Goal: Task Accomplishment & Management: Use online tool/utility

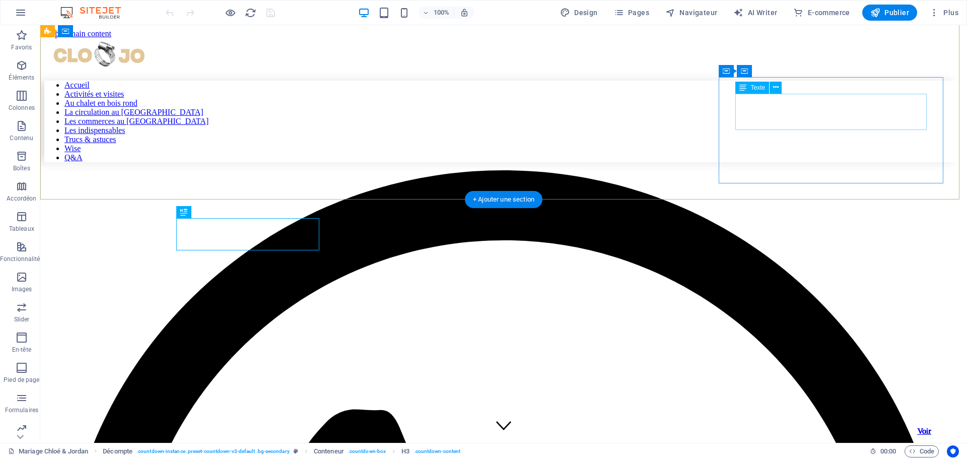
scroll to position [254, 0]
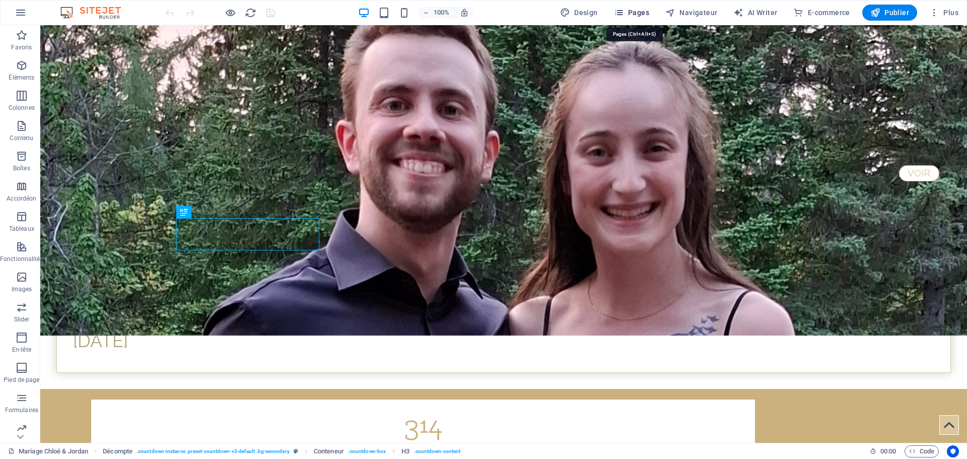
click at [644, 10] on span "Pages" at bounding box center [631, 13] width 35 height 10
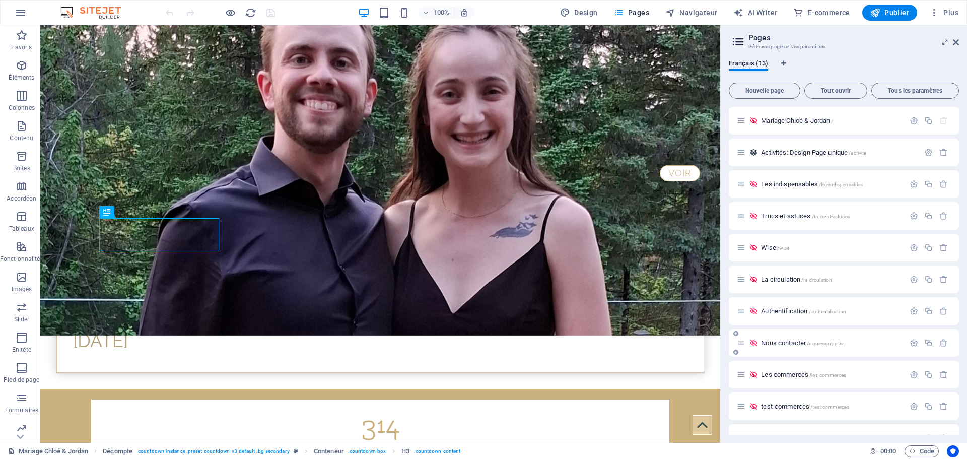
click at [794, 344] on span "Nous contacter /nous-contacter" at bounding box center [802, 343] width 83 height 8
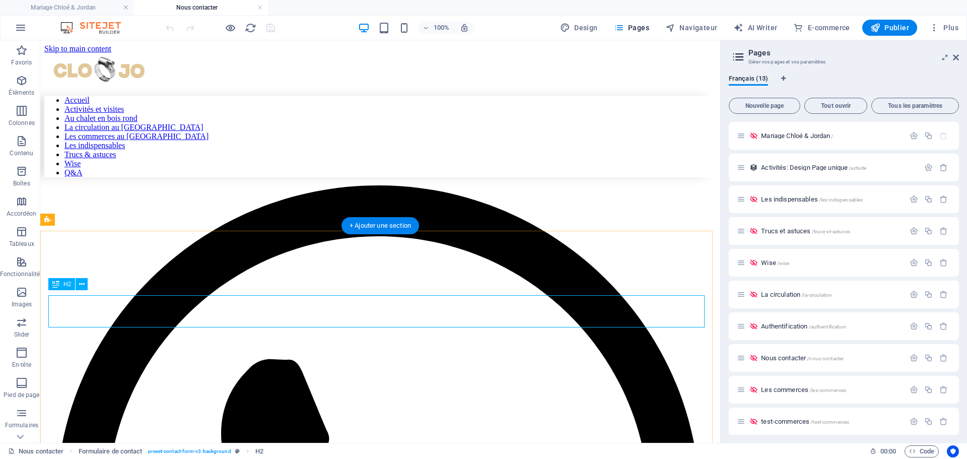
scroll to position [101, 0]
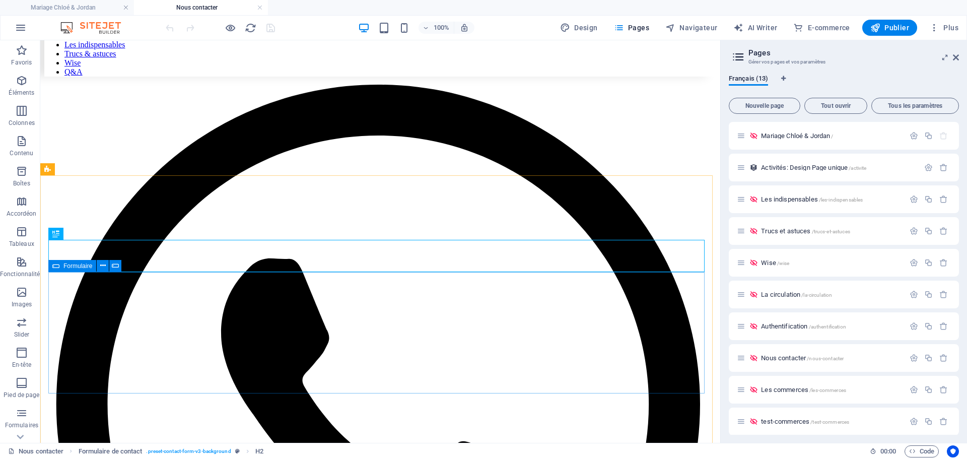
click at [55, 266] on icon at bounding box center [55, 266] width 7 height 12
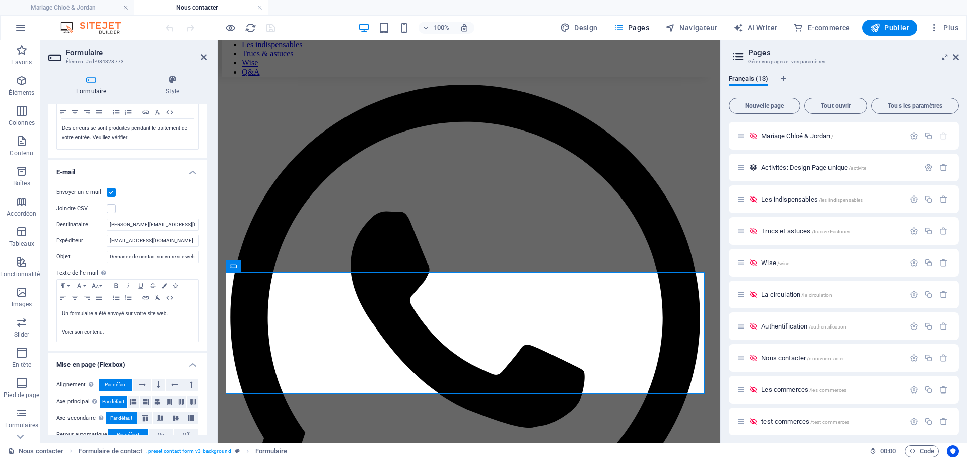
scroll to position [233, 0]
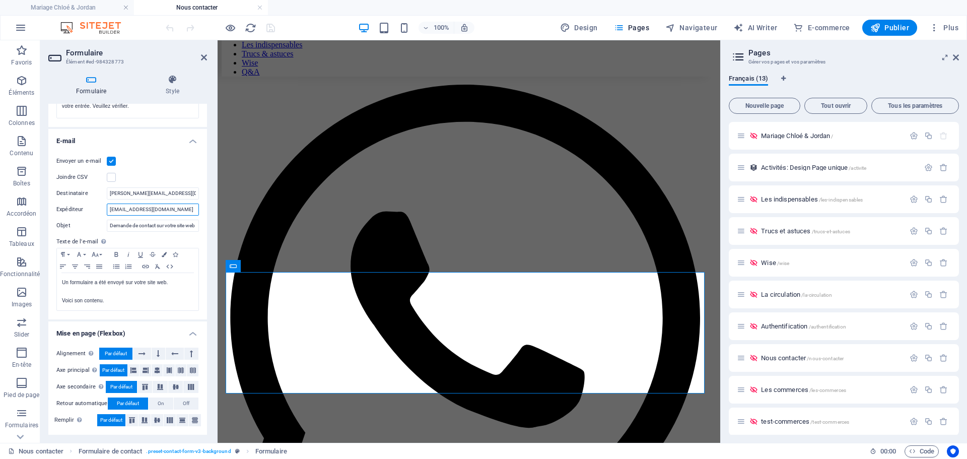
click at [149, 209] on input "[EMAIL_ADDRESS][DOMAIN_NAME]" at bounding box center [153, 209] width 92 height 12
type input "Formulaire CLOJO <[EMAIL_ADDRESS][DOMAIN_NAME]>"
click at [145, 227] on input "Demande de contact sur votre site web" at bounding box center [153, 226] width 92 height 12
drag, startPoint x: 326, startPoint y: 263, endPoint x: 221, endPoint y: 223, distance: 113.4
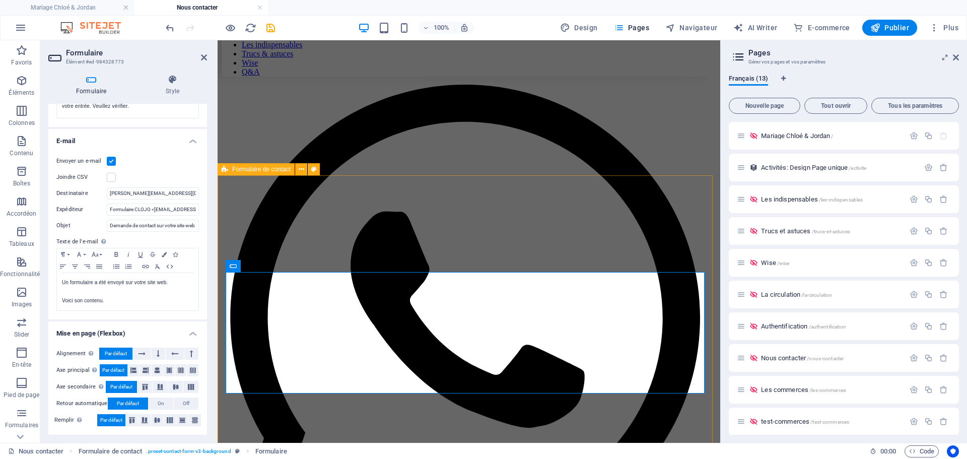
scroll to position [0, 0]
click at [164, 223] on input "Demande de contact sur votre site web" at bounding box center [153, 226] width 92 height 12
type input "Un message à partir du site [DOMAIN_NAME]"
click at [77, 291] on p at bounding box center [127, 291] width 131 height 9
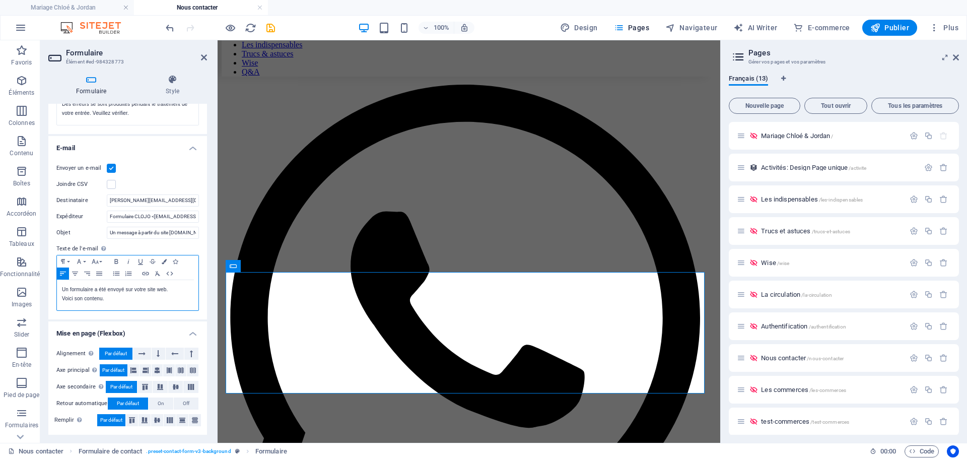
click at [107, 298] on p "Voici son contenu." at bounding box center [127, 298] width 131 height 9
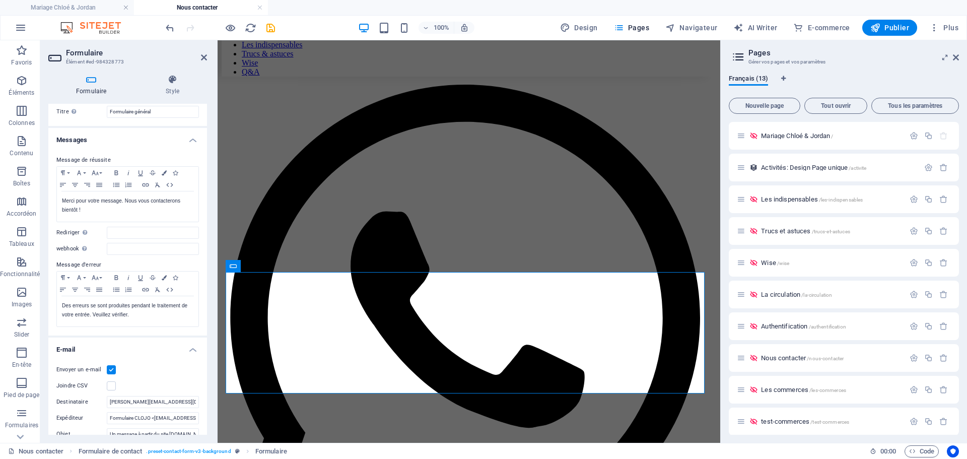
scroll to position [0, 0]
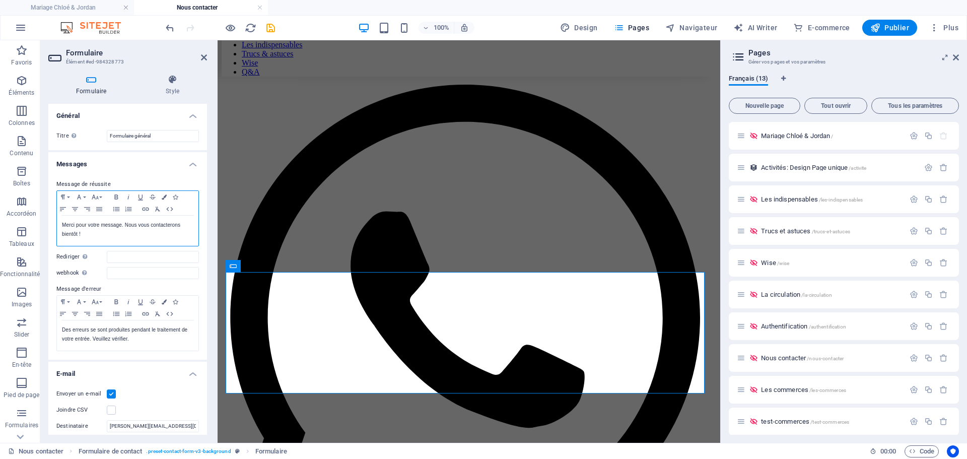
click at [123, 223] on p "Merci pour votre message. Nous vous contacterons bientôt !" at bounding box center [127, 230] width 131 height 18
click at [125, 224] on p "Merci pour votre message. Nous vous contacterons bientôt !" at bounding box center [127, 230] width 131 height 18
click at [120, 223] on p "Merci pour votre message." at bounding box center [127, 225] width 131 height 9
click at [135, 224] on p "Merci pour votre message." at bounding box center [127, 225] width 131 height 9
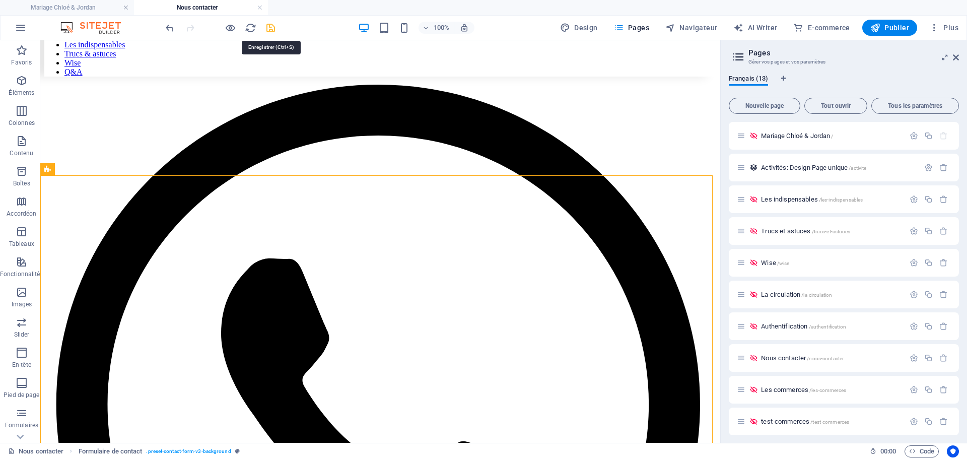
click at [270, 28] on icon "save" at bounding box center [271, 28] width 12 height 12
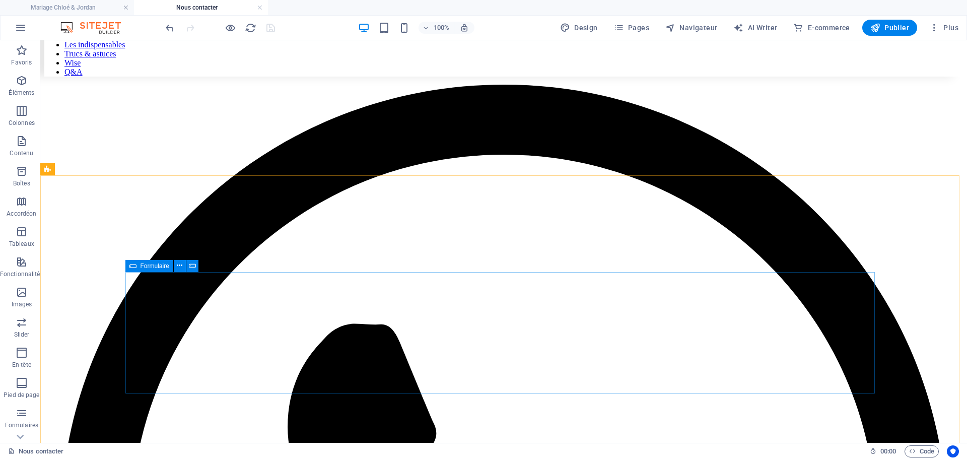
click at [134, 266] on icon at bounding box center [132, 266] width 7 height 12
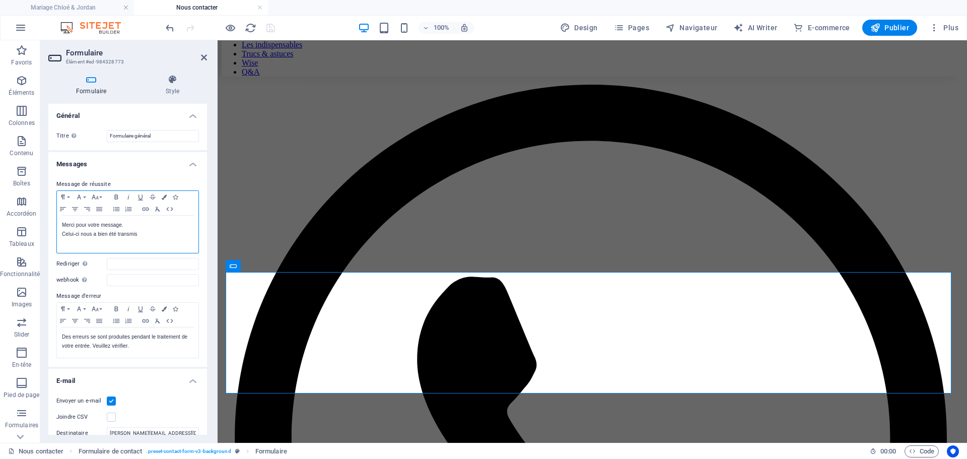
click at [145, 235] on p "Celui-ci nous a bien été transmis" at bounding box center [127, 234] width 131 height 9
click at [145, 233] on p "Celui-ci nous a bien été transmis." at bounding box center [127, 234] width 131 height 9
click at [271, 28] on icon "save" at bounding box center [271, 28] width 12 height 12
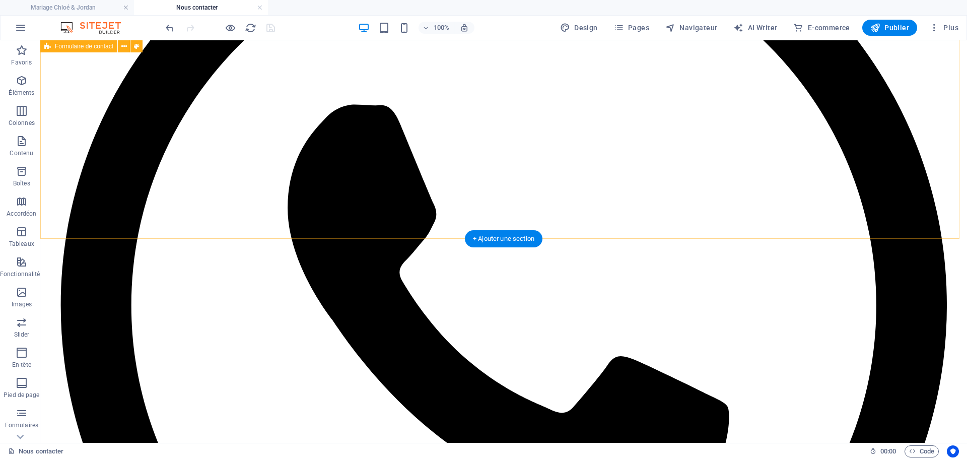
scroll to position [269, 0]
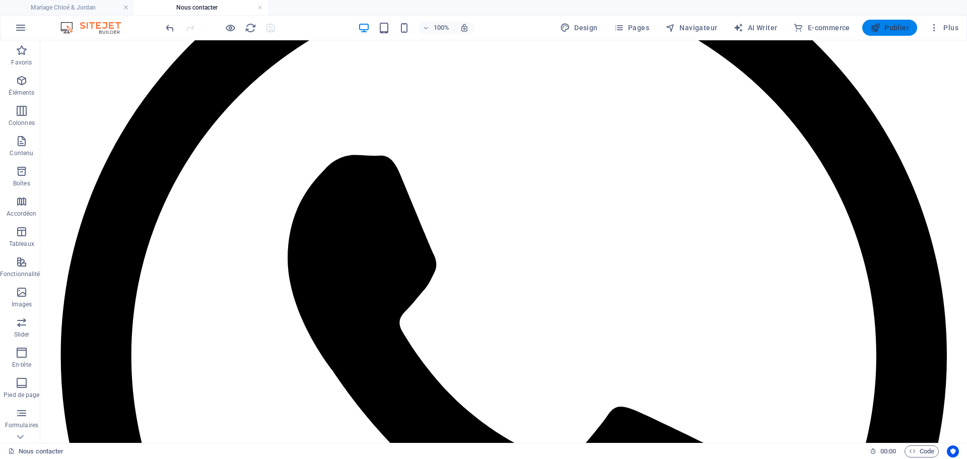
click at [888, 26] on span "Publier" at bounding box center [889, 28] width 39 height 10
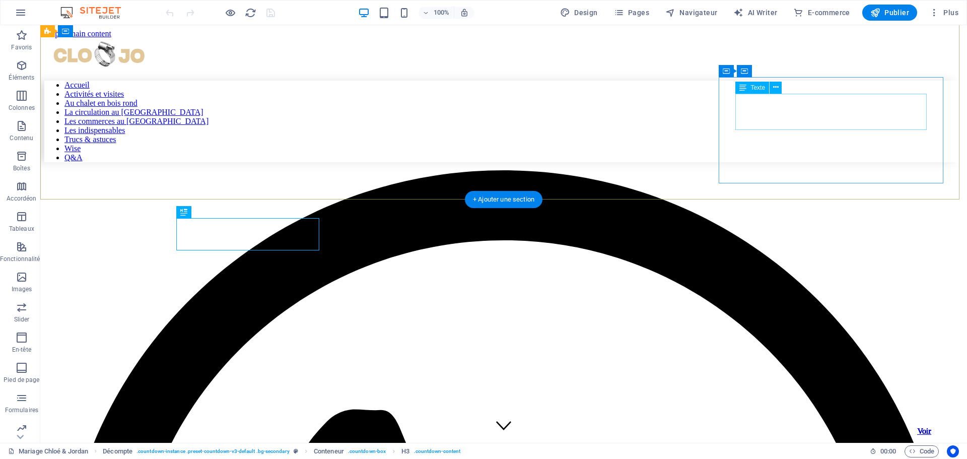
scroll to position [254, 0]
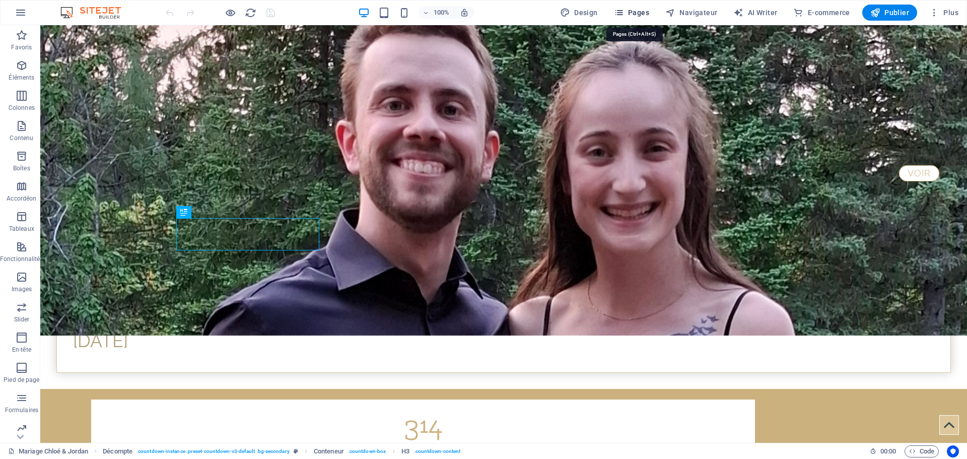
click at [631, 14] on span "Pages" at bounding box center [631, 13] width 35 height 10
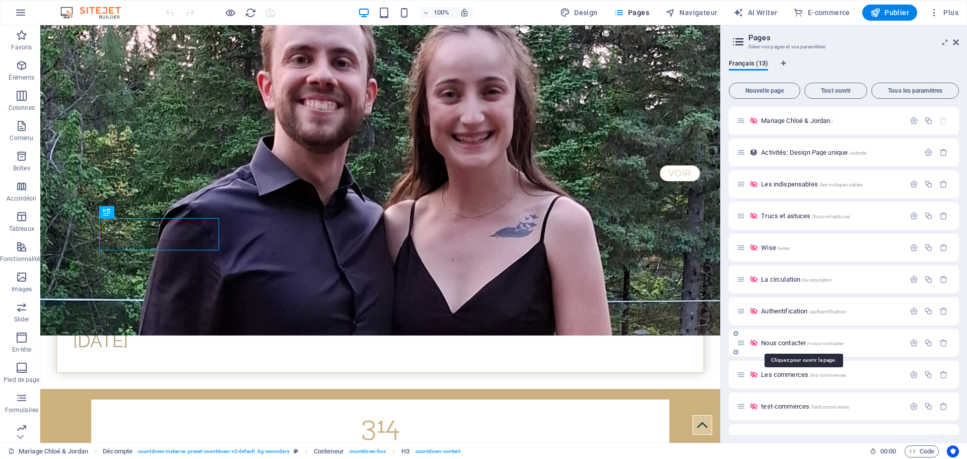
click at [816, 342] on span "/nous-contacter" at bounding box center [825, 343] width 37 height 6
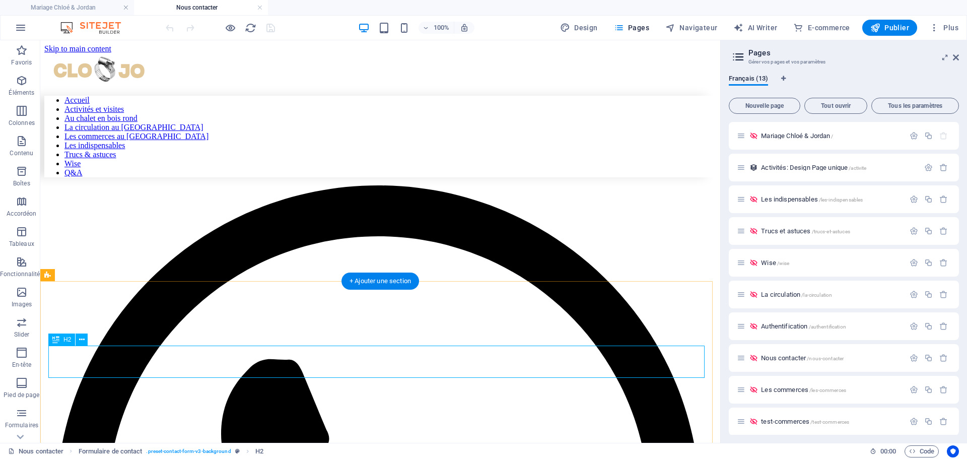
scroll to position [101, 0]
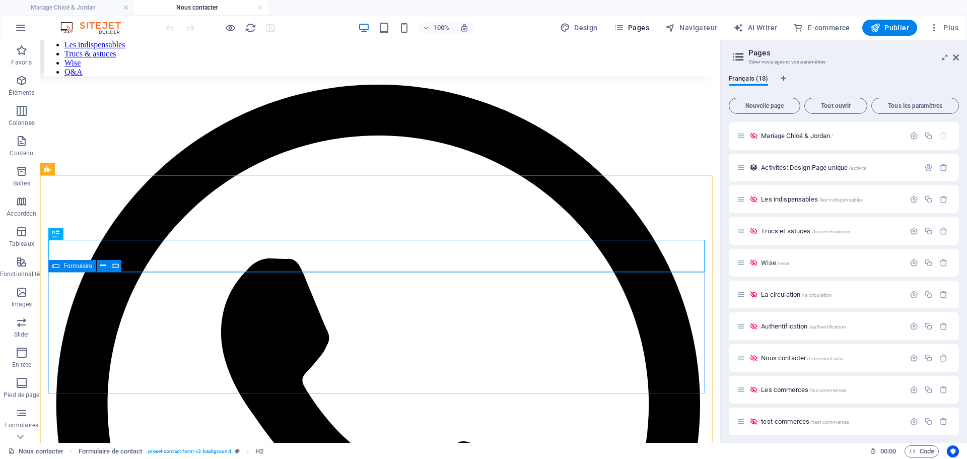
click at [59, 266] on icon at bounding box center [55, 266] width 7 height 12
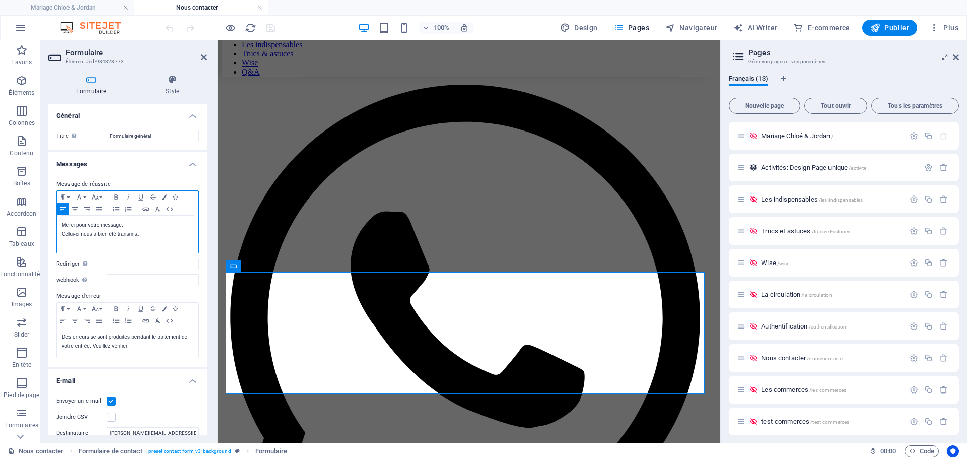
click at [141, 243] on p at bounding box center [127, 243] width 131 height 9
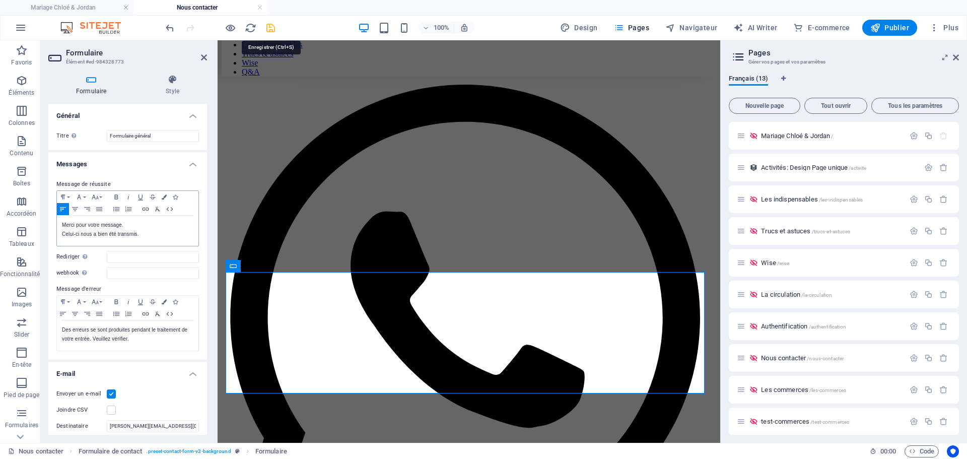
click at [272, 28] on icon "save" at bounding box center [271, 28] width 12 height 12
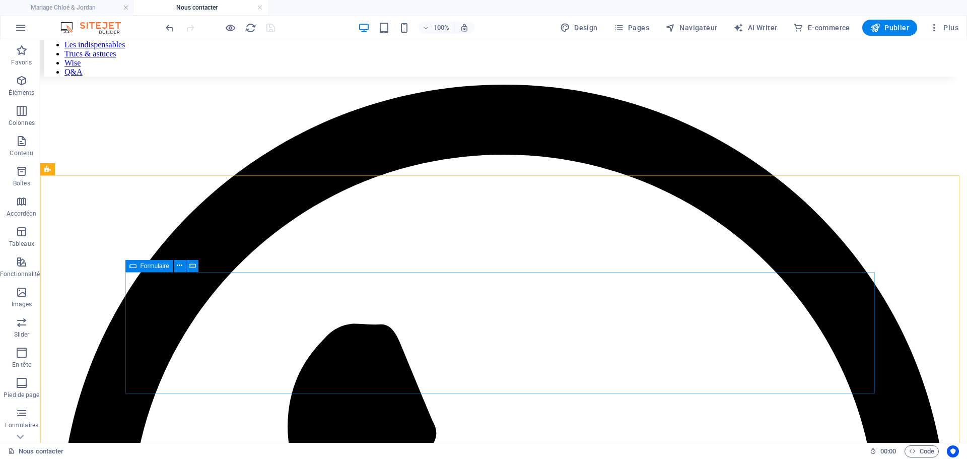
click at [131, 265] on icon at bounding box center [132, 266] width 7 height 12
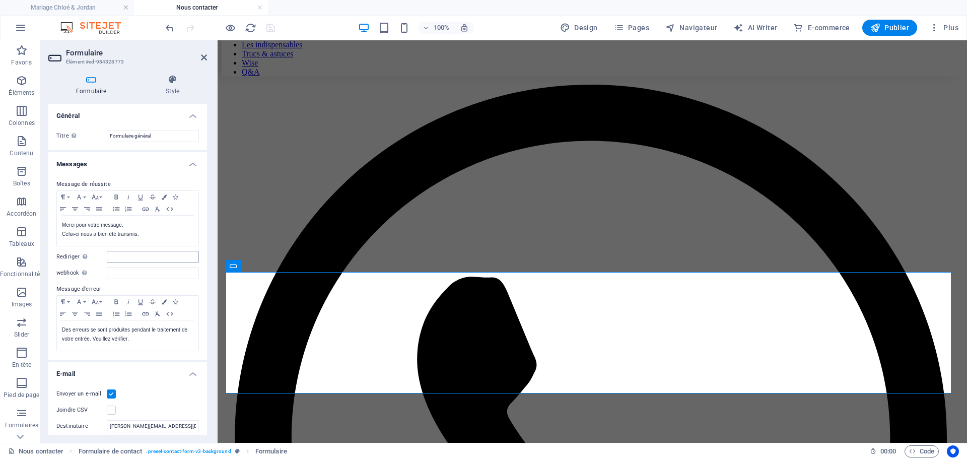
scroll to position [50, 0]
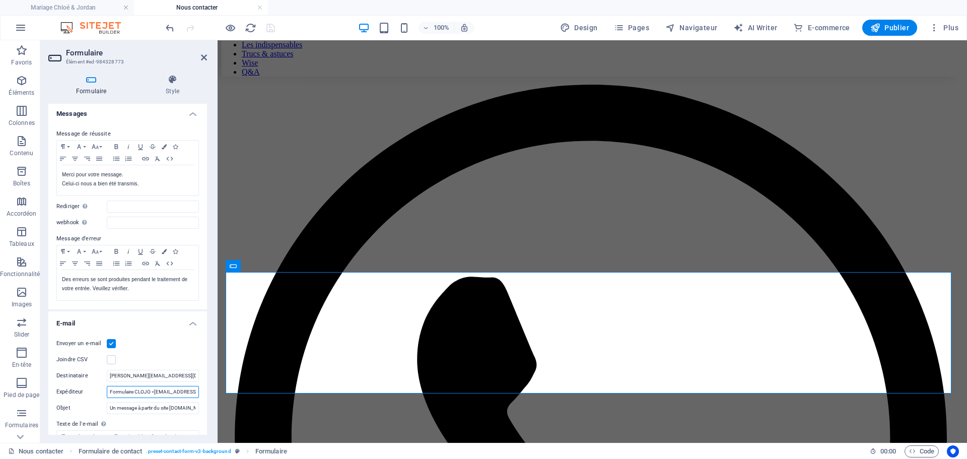
click at [153, 390] on input "Formulaire CLOJO <[EMAIL_ADDRESS][DOMAIN_NAME]>" at bounding box center [153, 392] width 92 height 12
type input "[EMAIL_ADDRESS][DOMAIN_NAME]"
click at [272, 26] on icon "save" at bounding box center [271, 28] width 12 height 12
